Goal: Check status: Check status

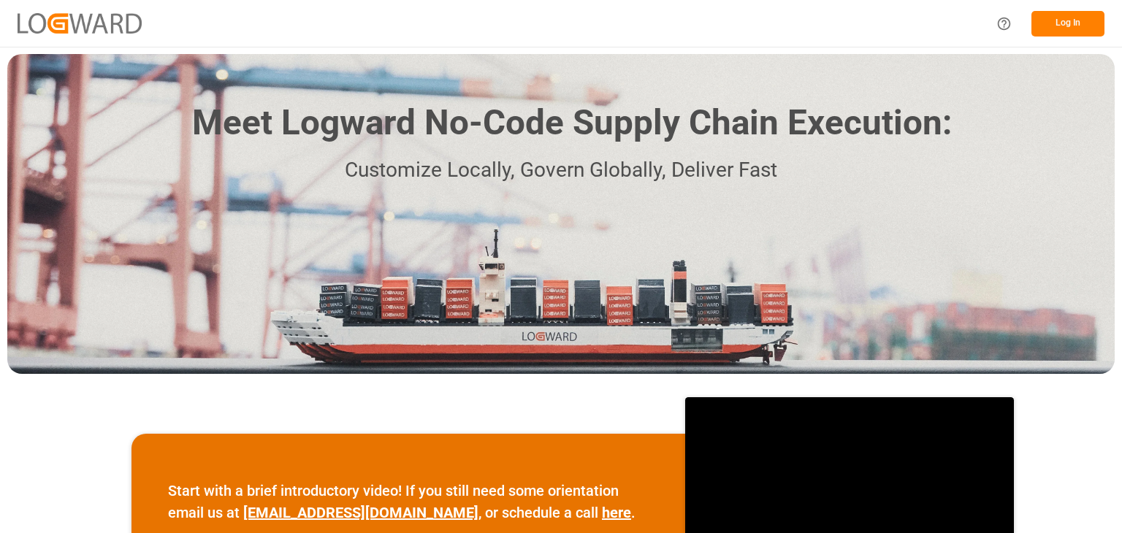
click at [1030, 21] on div "Log In" at bounding box center [1046, 23] width 117 height 33
click at [1053, 21] on button "Log In" at bounding box center [1068, 24] width 73 height 26
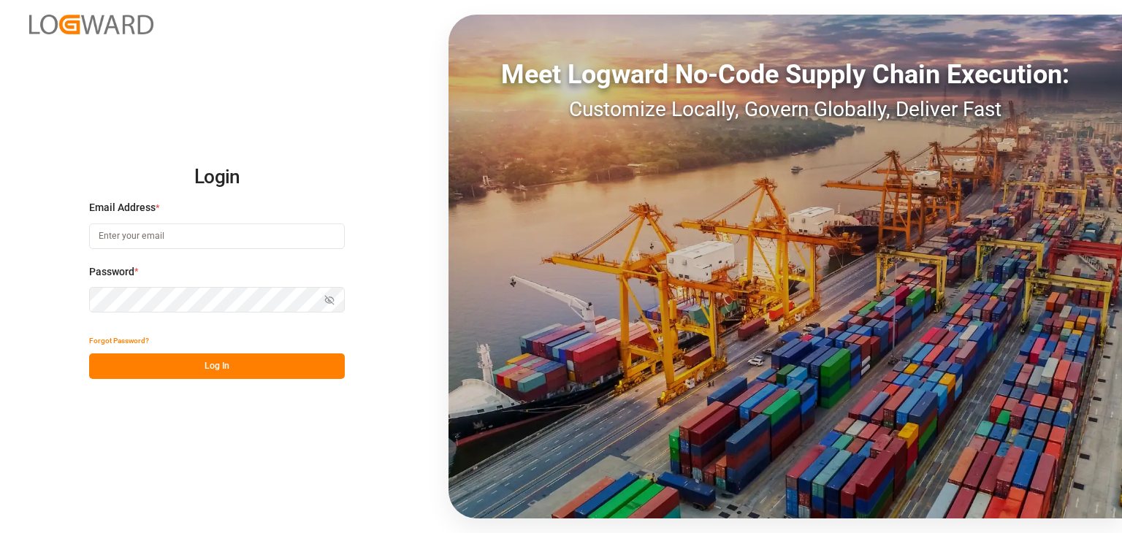
click at [170, 237] on input at bounding box center [217, 237] width 256 height 26
type input "[PERSON_NAME][EMAIL_ADDRESS][PERSON_NAME][DOMAIN_NAME]"
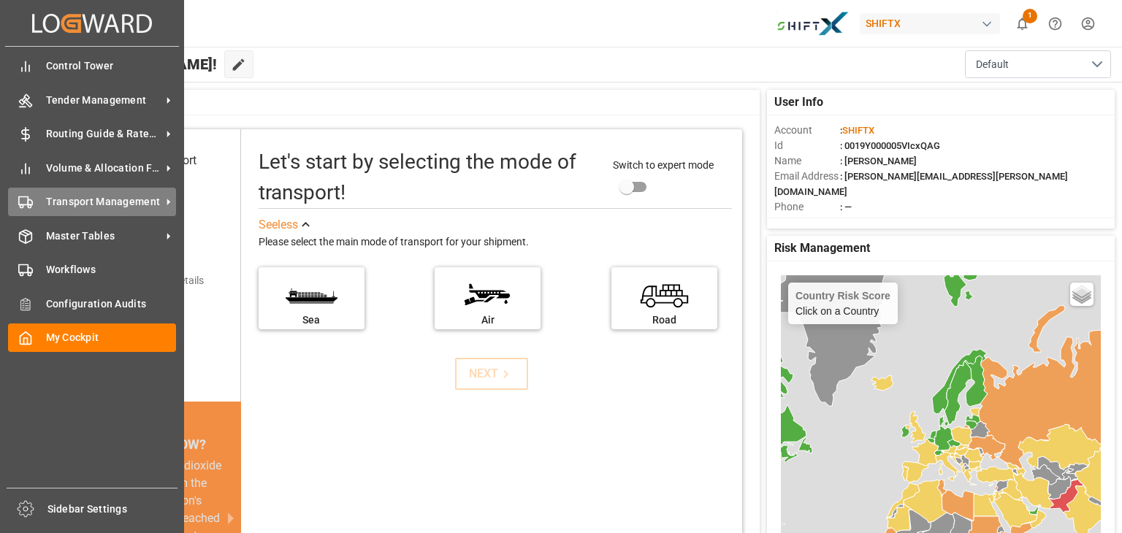
click at [72, 200] on span "Transport Management" at bounding box center [103, 201] width 115 height 15
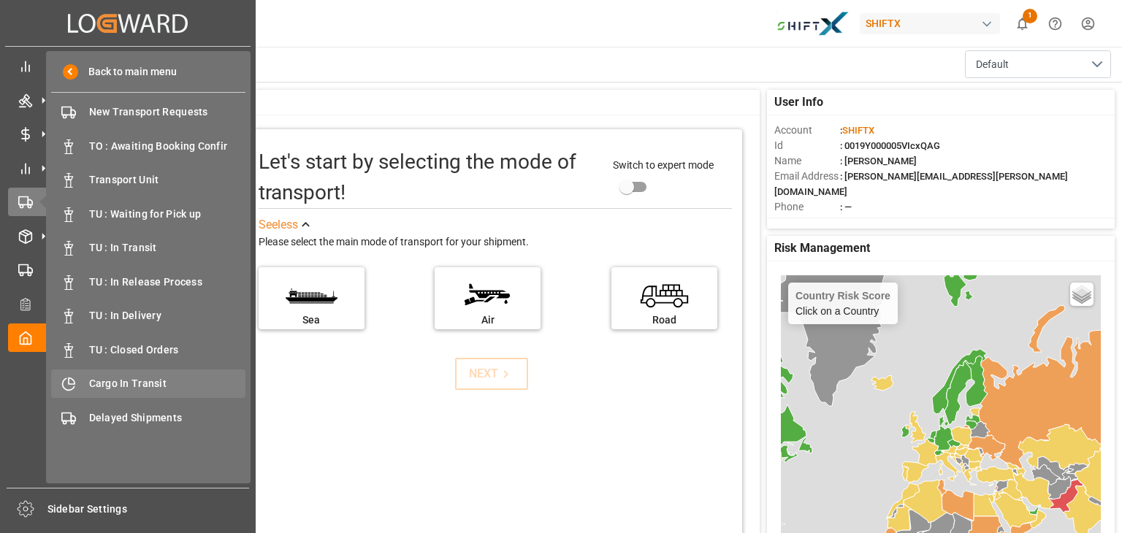
click at [132, 392] on div "Cargo In Transit Cargo In Transit" at bounding box center [148, 384] width 194 height 28
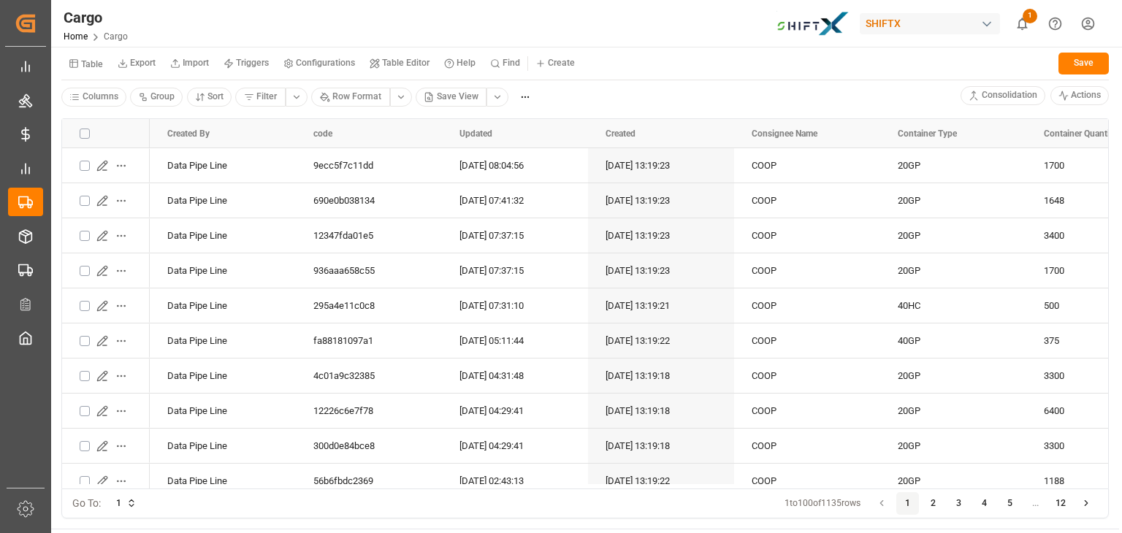
click at [500, 100] on html "Created by potrace 1.15, written by [PERSON_NAME] [DATE]-[DATE] Created by potr…" at bounding box center [561, 266] width 1122 height 533
click at [633, 83] on html "Created by potrace 1.15, written by [PERSON_NAME] [DATE]-[DATE] Created by potr…" at bounding box center [561, 266] width 1122 height 533
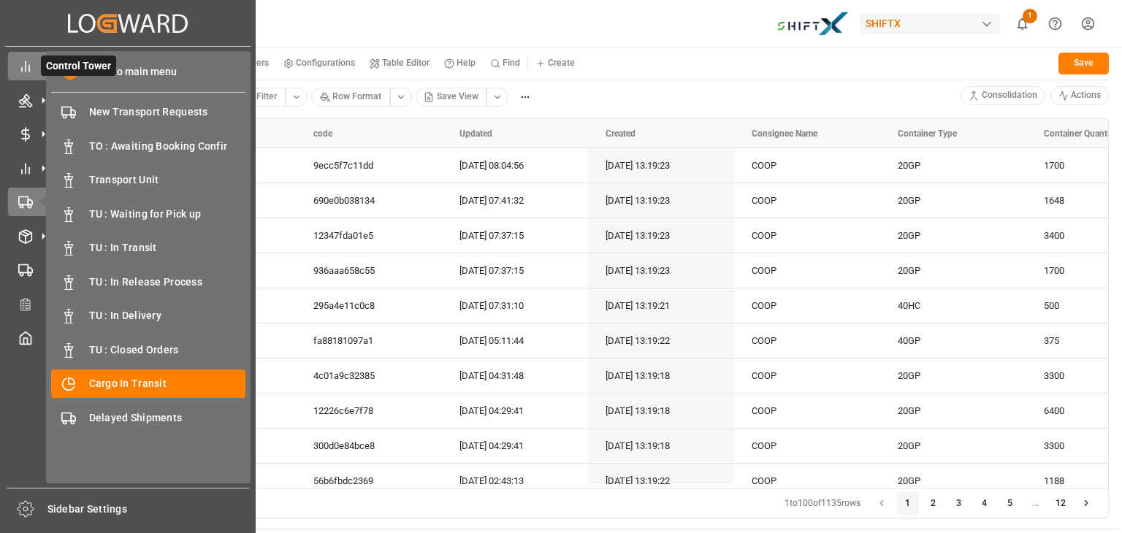
click at [31, 56] on div "Control Tower Control Tower" at bounding box center [128, 66] width 240 height 28
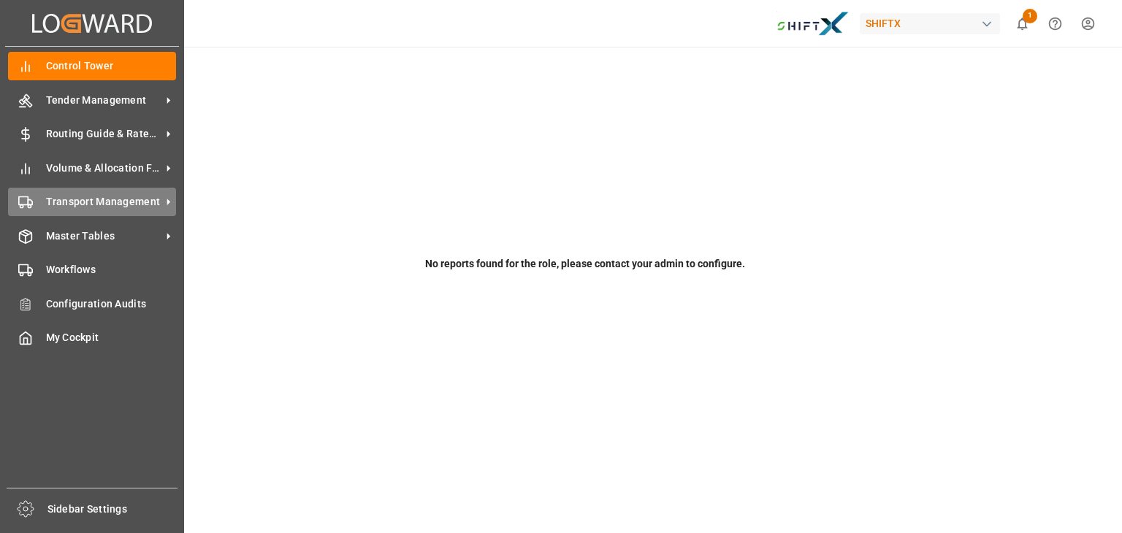
click at [80, 208] on span "Transport Management" at bounding box center [103, 201] width 115 height 15
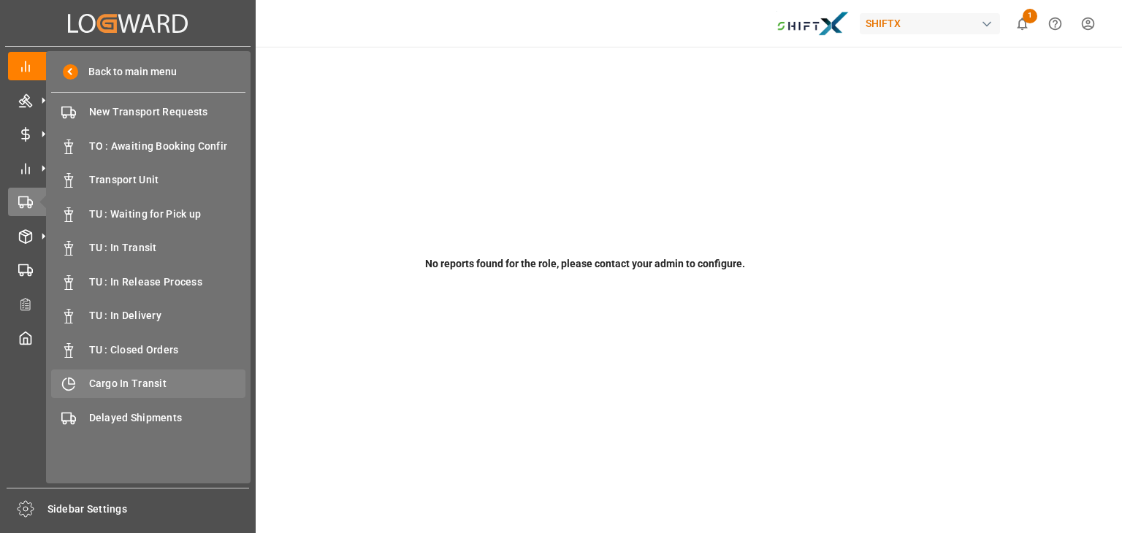
click at [143, 391] on span "Cargo In Transit" at bounding box center [167, 383] width 157 height 15
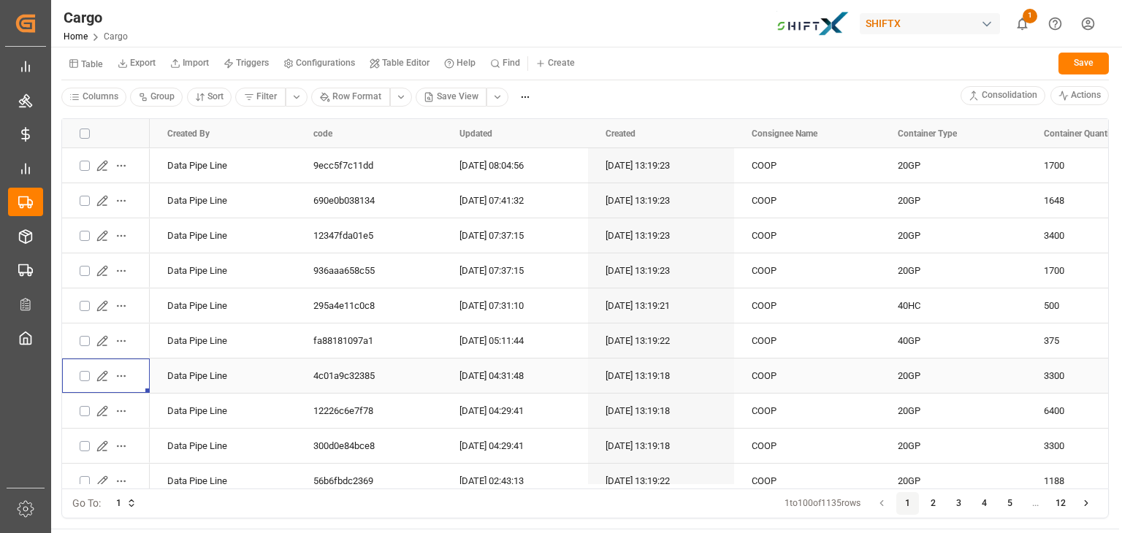
click at [100, 378] on icon "Press SPACE to select this row." at bounding box center [102, 376] width 12 height 12
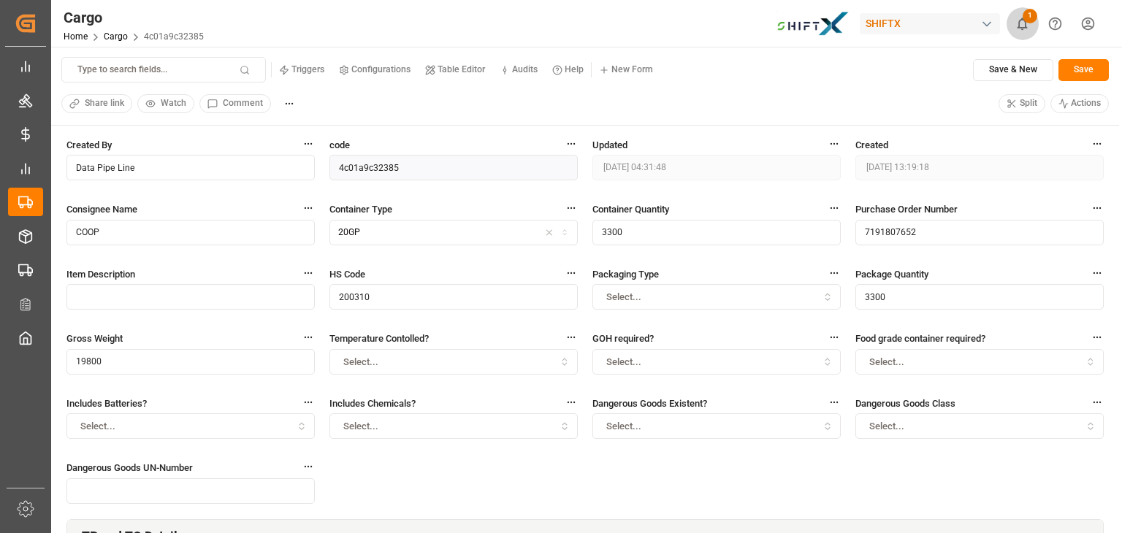
click at [1021, 23] on icon "show 1 new notifications" at bounding box center [1022, 23] width 15 height 15
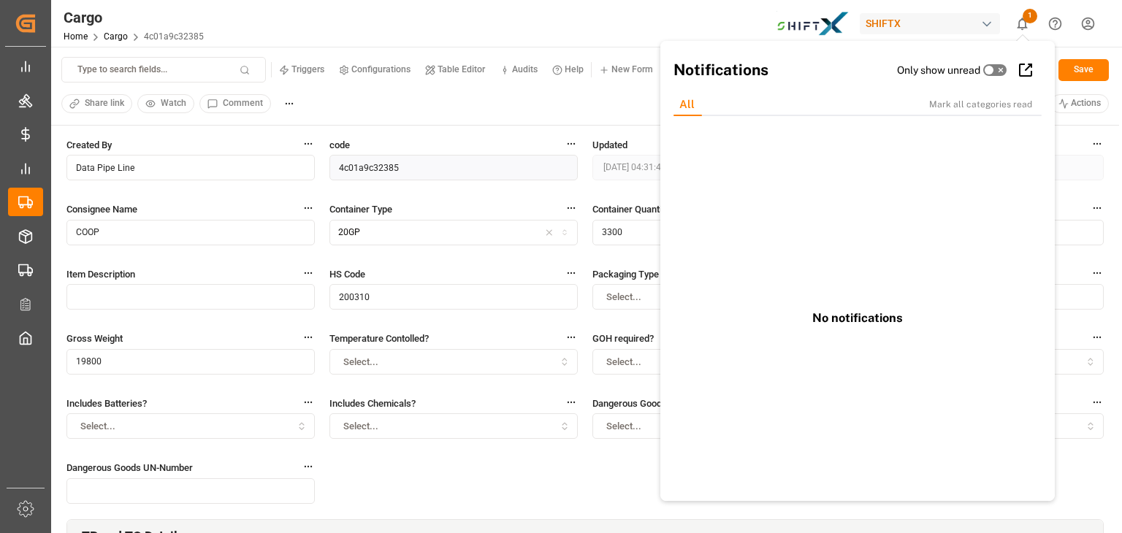
click at [598, 45] on div "Cargo Home Cargo 4c01a9c32385 SHIFTX 1 Notifications Only show unread All Mark …" at bounding box center [581, 23] width 1081 height 47
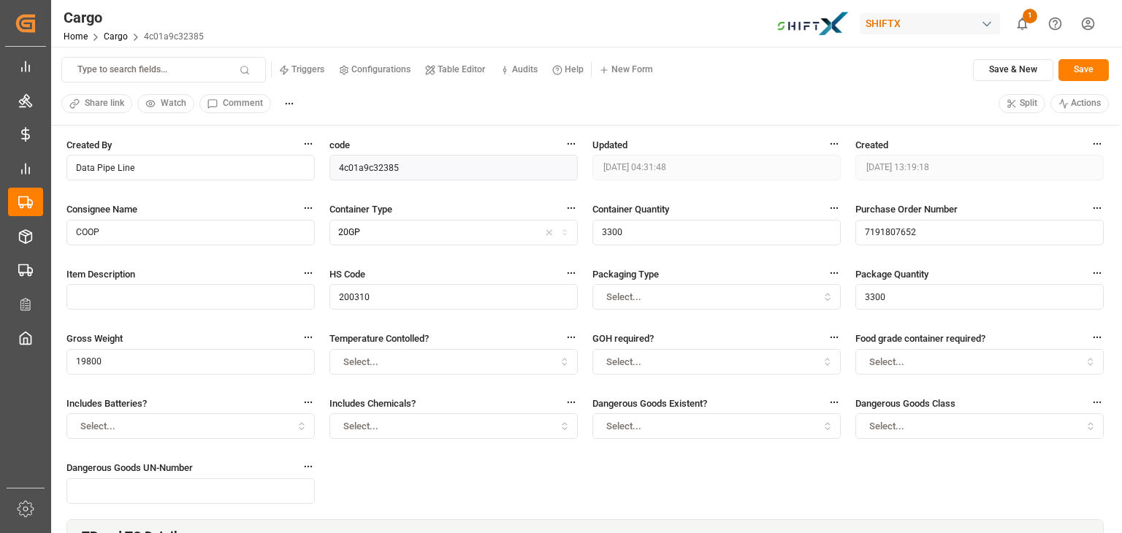
click at [1083, 22] on html "Created by potrace 1.15, written by [PERSON_NAME] [DATE]-[DATE] Created by potr…" at bounding box center [561, 266] width 1122 height 533
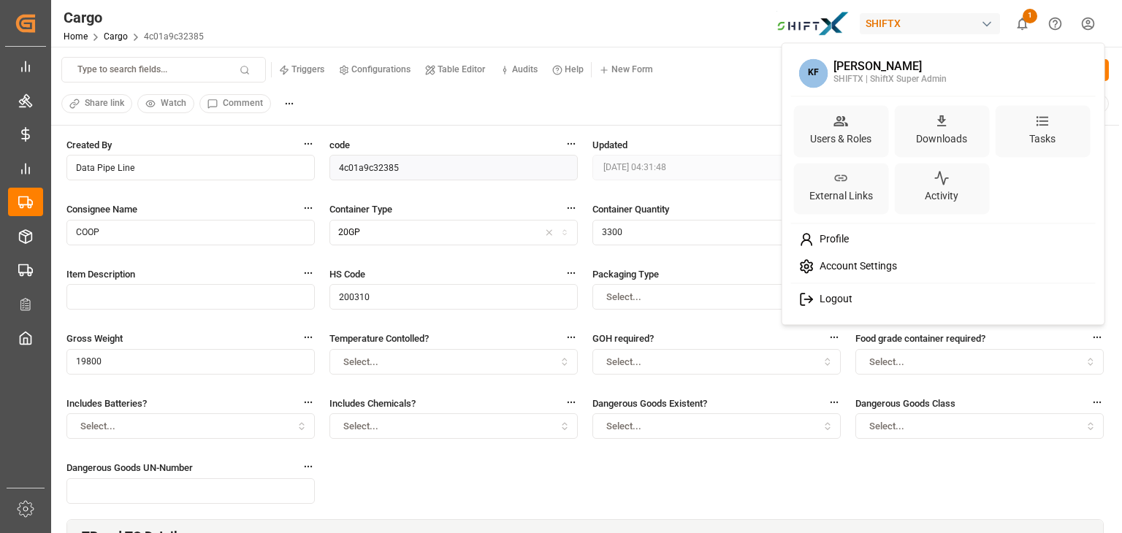
click at [826, 305] on span "Logout" at bounding box center [833, 299] width 39 height 13
